Goal: Navigation & Orientation: Find specific page/section

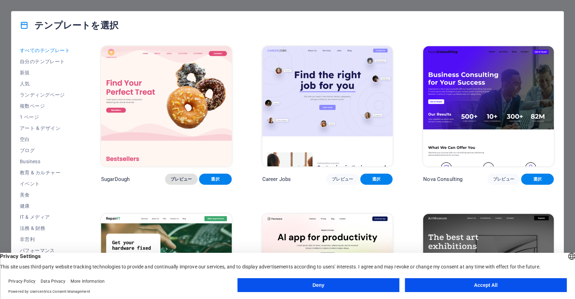
click at [183, 177] on span "プレビュー" at bounding box center [182, 179] width 22 height 6
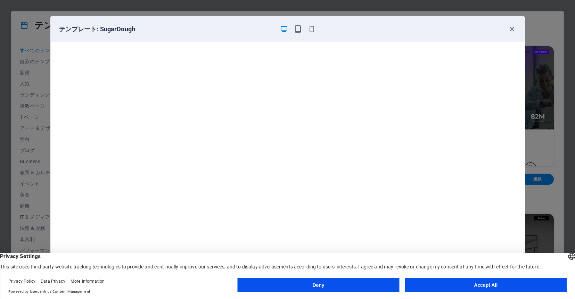
click at [437, 281] on button "Accept All" at bounding box center [486, 285] width 162 height 14
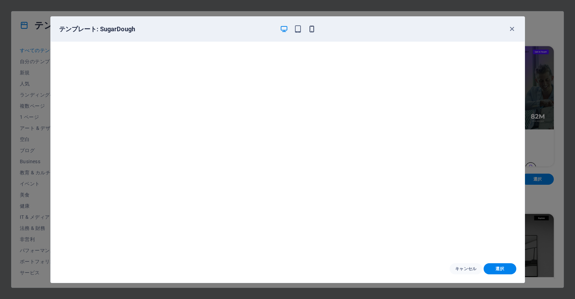
click at [310, 28] on icon "button" at bounding box center [312, 29] width 8 height 8
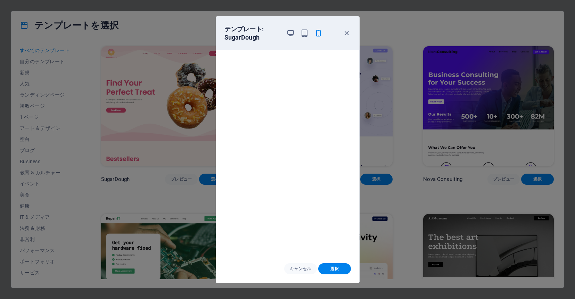
scroll to position [1, 0]
click at [332, 270] on span "選択" at bounding box center [335, 269] width 22 height 6
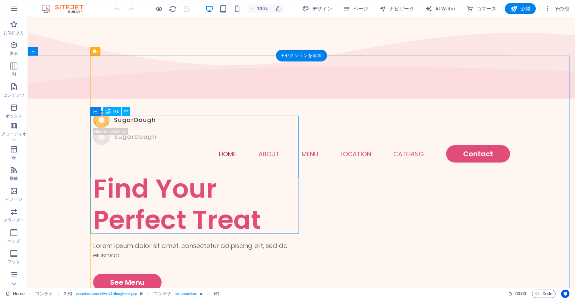
click at [217, 173] on div "Find Your Perfect Treat" at bounding box center [197, 204] width 208 height 63
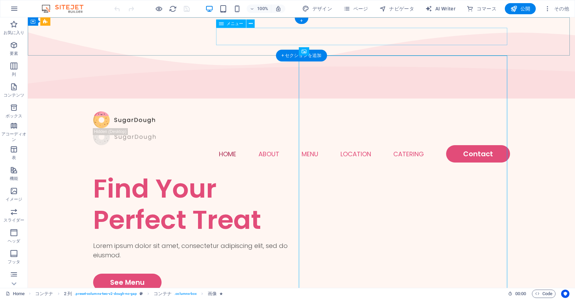
click at [264, 145] on nav "Home About Menu Location Catering Contact" at bounding box center [301, 153] width 417 height 17
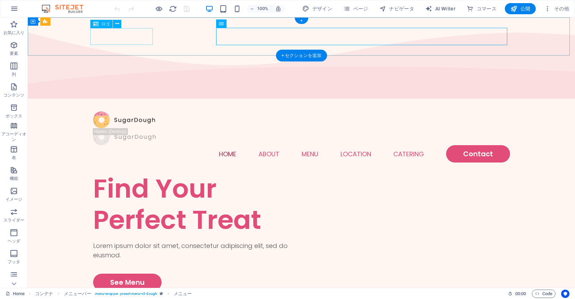
click at [118, 111] on div at bounding box center [301, 119] width 417 height 17
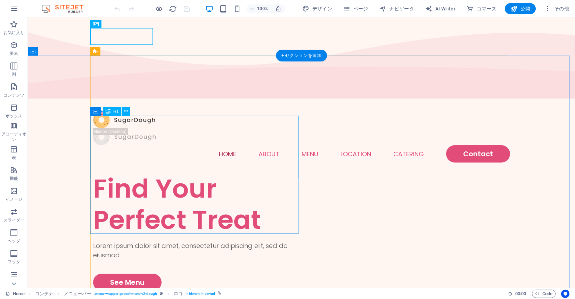
click at [184, 173] on div "Find Your Perfect Treat" at bounding box center [197, 204] width 208 height 63
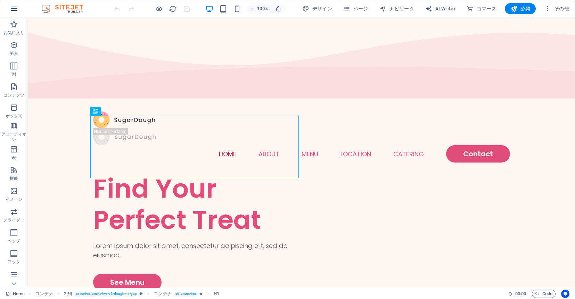
click at [9, 6] on button "button" at bounding box center [14, 8] width 17 height 17
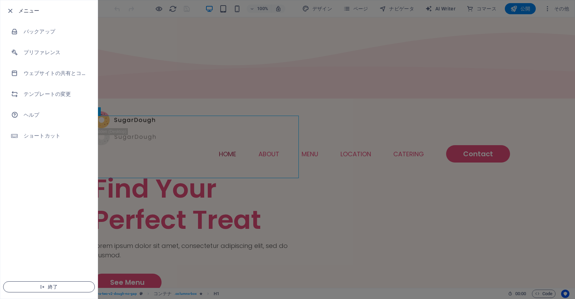
click at [48, 289] on span "終了" at bounding box center [49, 287] width 80 height 6
click at [53, 286] on span "終了" at bounding box center [49, 287] width 80 height 6
